Goal: Use online tool/utility: Utilize a website feature to perform a specific function

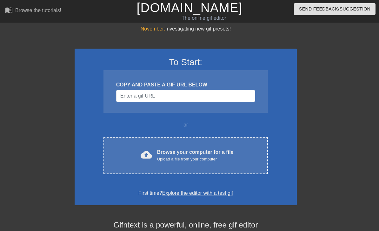
click at [157, 156] on div "Upload a file from your computer" at bounding box center [195, 159] width 76 height 6
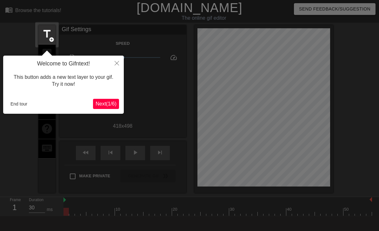
scroll to position [16, 0]
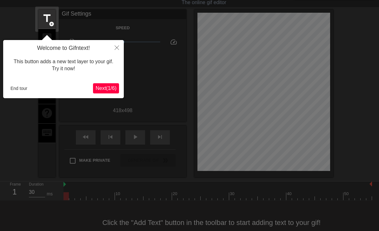
click at [108, 88] on span "Next ( 1 / 6 )" at bounding box center [105, 87] width 21 height 5
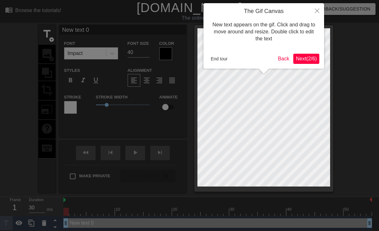
click at [301, 57] on span "Next ( 2 / 6 )" at bounding box center [306, 58] width 21 height 5
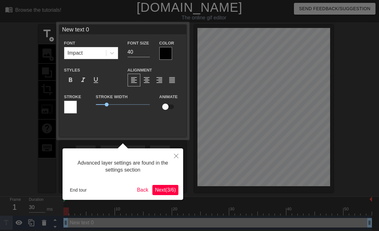
click at [160, 190] on span "Next ( 3 / 6 )" at bounding box center [165, 189] width 21 height 5
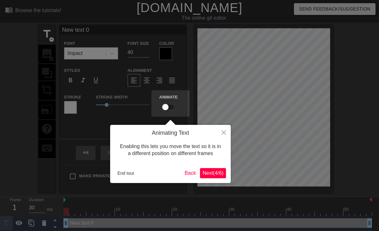
click at [210, 172] on span "Next ( 4 / 6 )" at bounding box center [212, 172] width 21 height 5
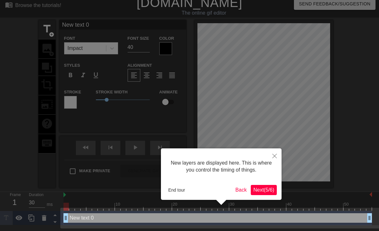
click at [260, 189] on span "Next ( 5 / 6 )" at bounding box center [263, 189] width 21 height 5
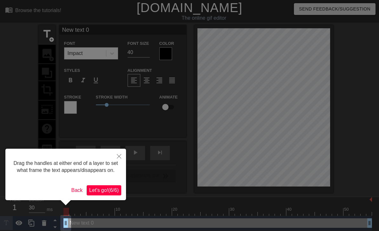
click at [96, 193] on span "Let's go! ( 6 / 6 )" at bounding box center [103, 189] width 29 height 5
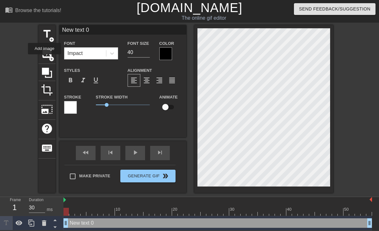
click at [45, 59] on span "image" at bounding box center [47, 53] width 12 height 12
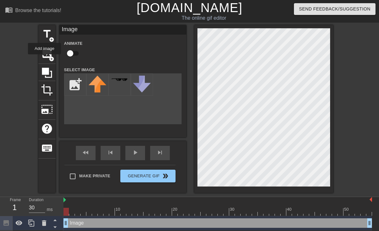
click at [73, 84] on input "file" at bounding box center [75, 85] width 22 height 22
type input "C:\fakepath\IMG_5317.webp"
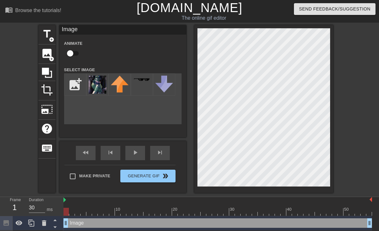
click at [96, 85] on img at bounding box center [97, 84] width 18 height 18
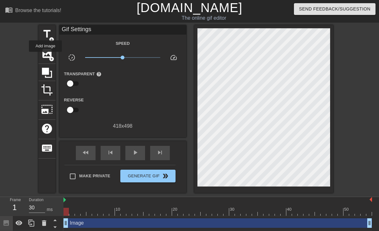
click at [46, 56] on span "image" at bounding box center [47, 53] width 12 height 12
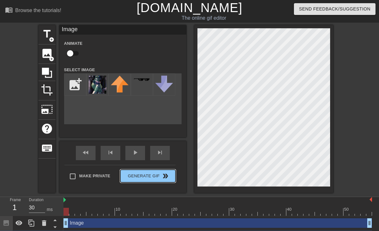
click at [143, 175] on span "Generate Gif double_arrow" at bounding box center [148, 176] width 50 height 8
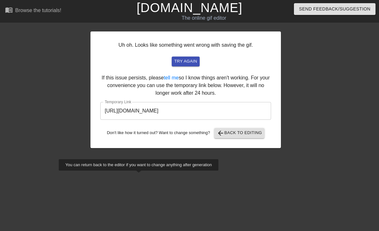
click at [116, 110] on input "[URL][DOMAIN_NAME]" at bounding box center [185, 111] width 171 height 18
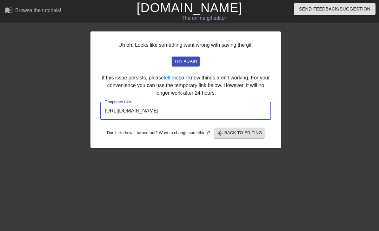
click at [124, 115] on input "[URL][DOMAIN_NAME]" at bounding box center [185, 111] width 171 height 18
click at [127, 114] on input "[URL][DOMAIN_NAME]" at bounding box center [185, 111] width 171 height 18
click at [115, 112] on input "[URL][DOMAIN_NAME]" at bounding box center [185, 111] width 171 height 18
click at [235, 133] on span "arrow_back Back to Editing" at bounding box center [239, 133] width 45 height 8
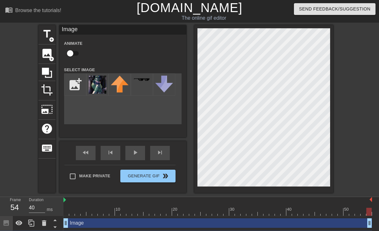
click at [16, 118] on div "title add_circle image add_circle crop photo_size_select_large help keyboard Im…" at bounding box center [189, 108] width 379 height 167
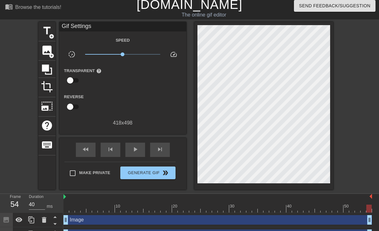
scroll to position [9, 0]
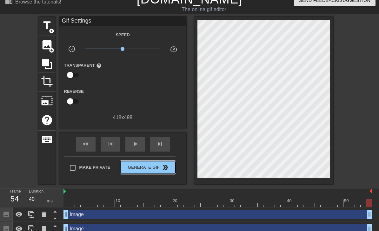
click at [140, 169] on span "Generate Gif double_arrow" at bounding box center [148, 167] width 50 height 8
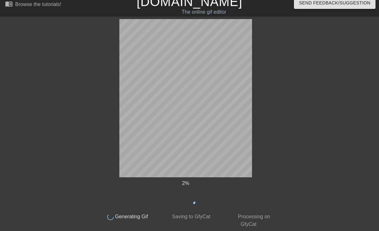
scroll to position [0, 0]
